Goal: Task Accomplishment & Management: Manage account settings

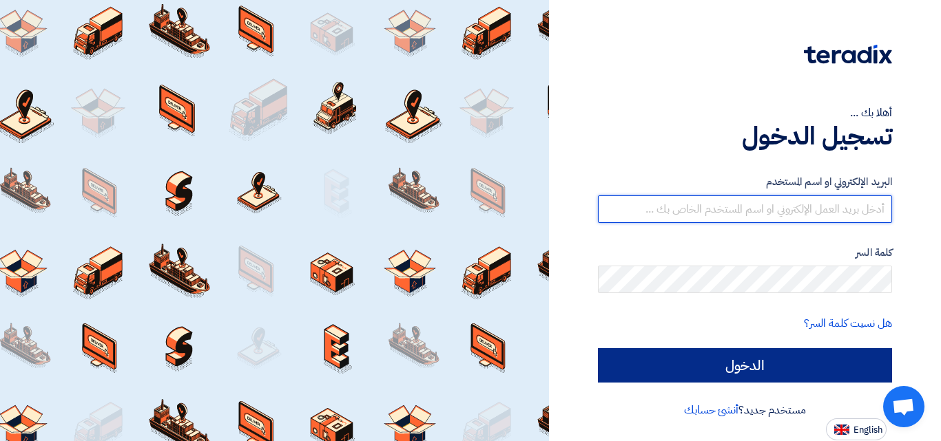
type input "[PERSON_NAME][EMAIL_ADDRESS][PERSON_NAME][DOMAIN_NAME]"
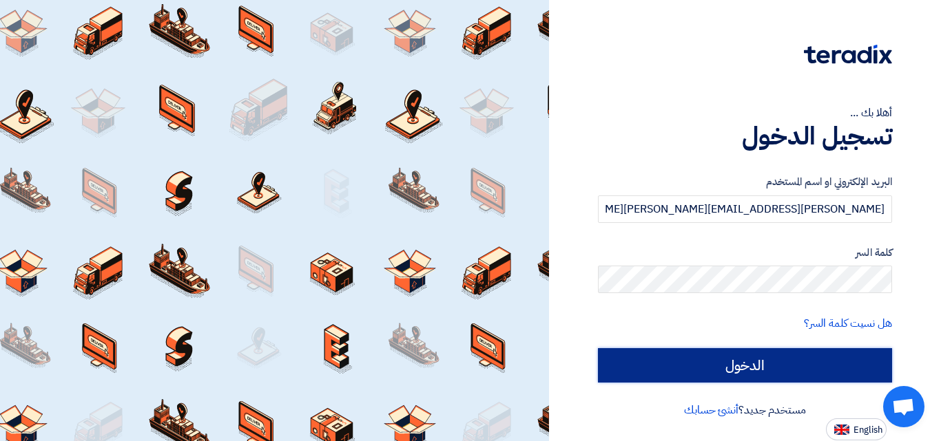
click at [627, 366] on input "الدخول" at bounding box center [745, 365] width 294 height 34
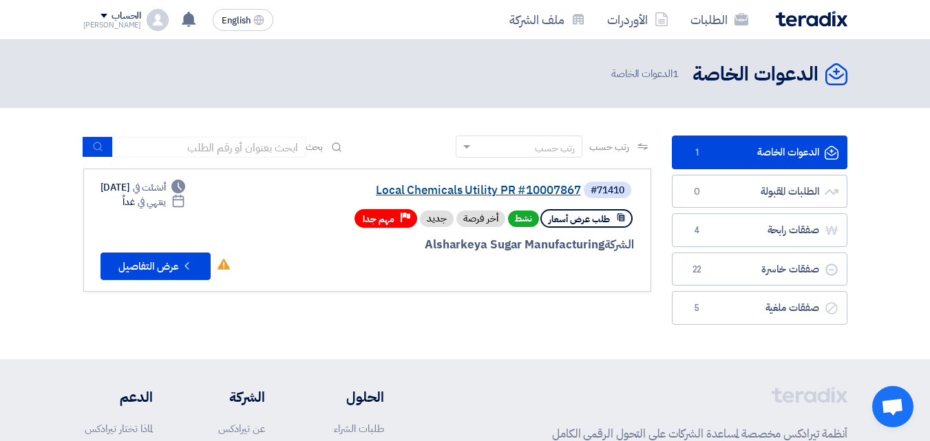
click at [413, 191] on link "Local Chemicals Utility PR #10007867" at bounding box center [443, 191] width 275 height 12
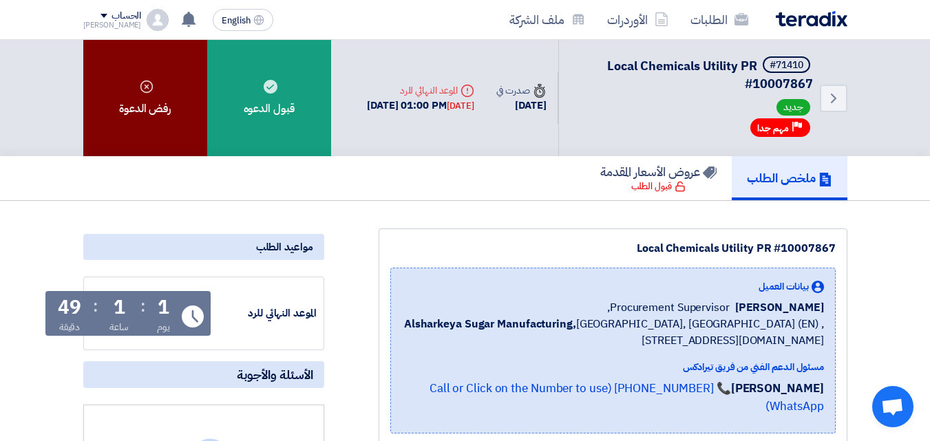
click at [168, 109] on div "رفض الدعوة" at bounding box center [145, 98] width 124 height 116
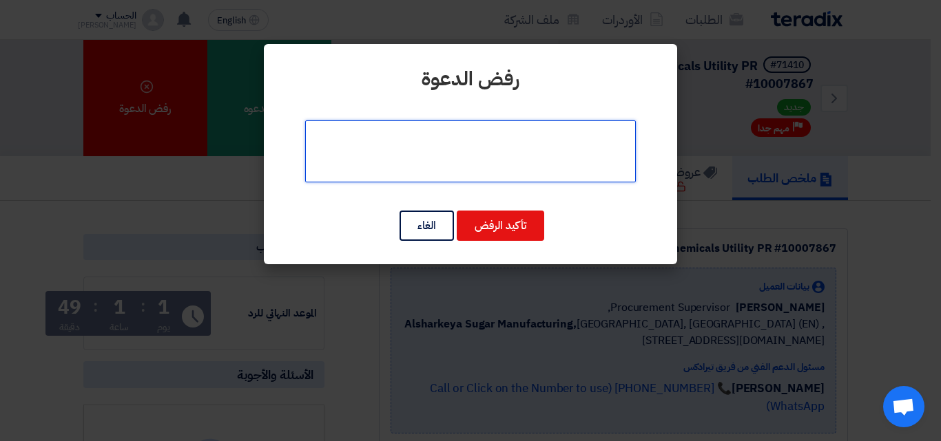
click at [490, 158] on textarea at bounding box center [470, 152] width 331 height 62
type textarea "u"
type textarea "عدم توافر البضاعة"
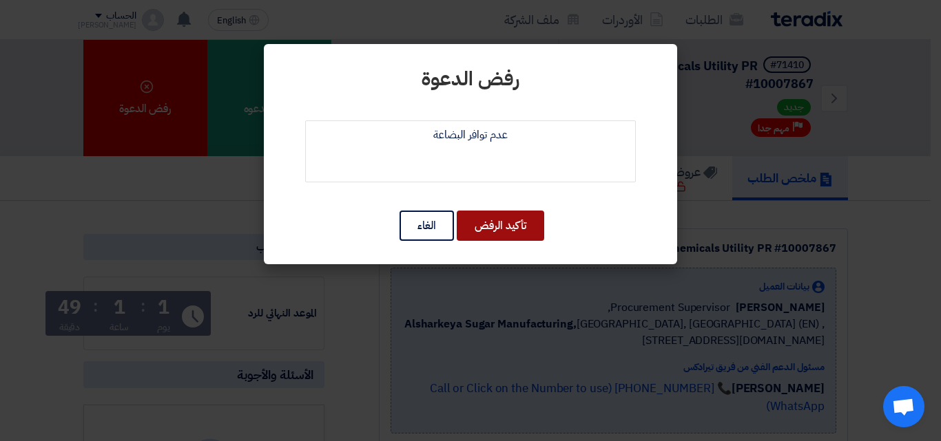
click at [480, 233] on button "تأكيد الرفض" at bounding box center [500, 226] width 87 height 30
